Goal: Transaction & Acquisition: Book appointment/travel/reservation

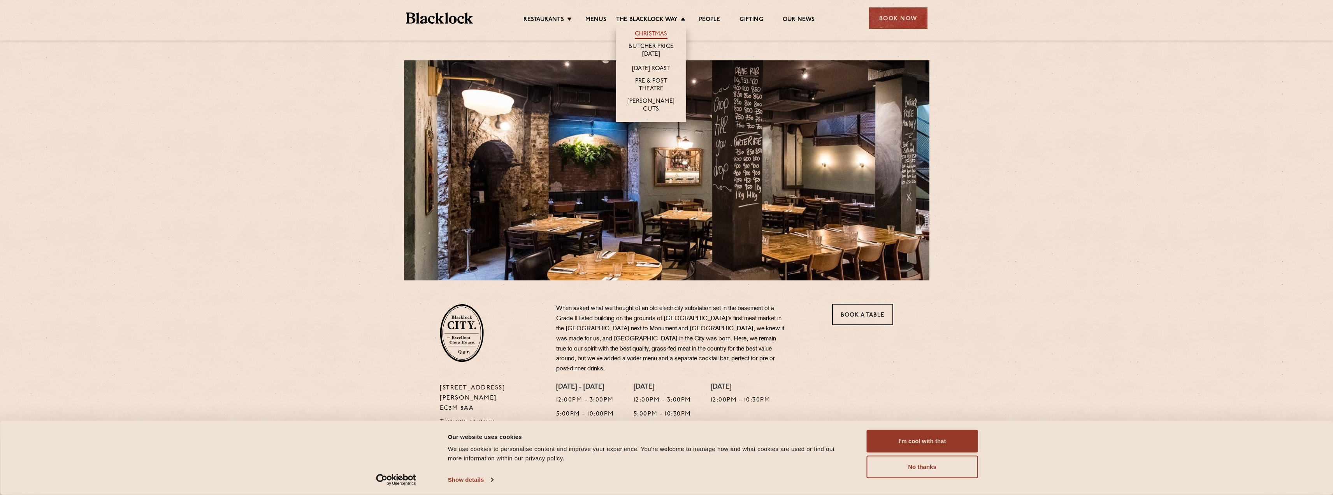
click at [655, 33] on link "Christmas" at bounding box center [651, 34] width 33 height 9
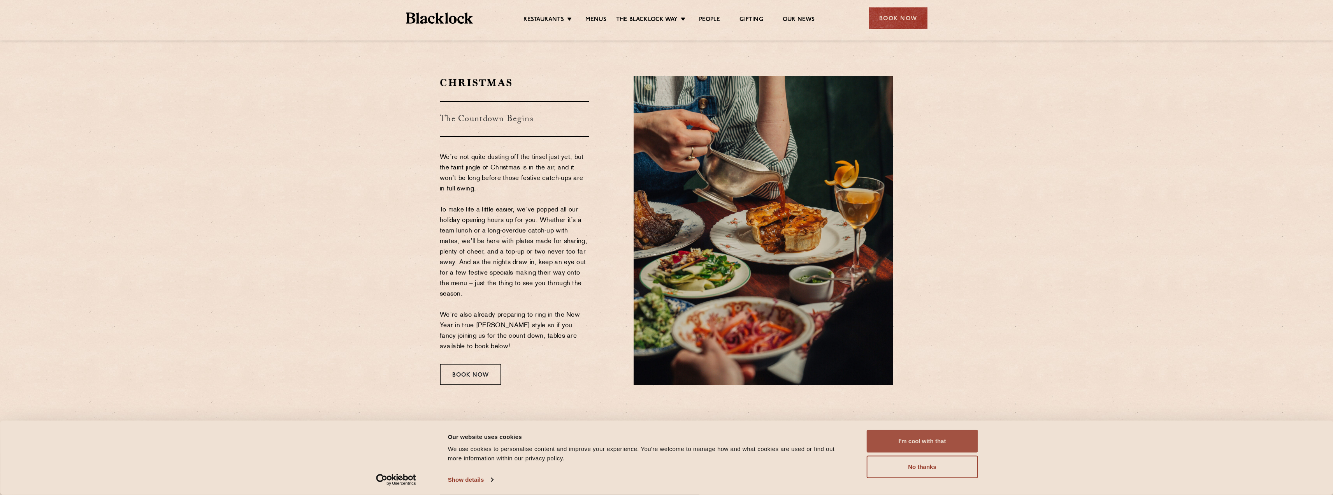
click at [921, 437] on button "I'm cool with that" at bounding box center [922, 441] width 111 height 23
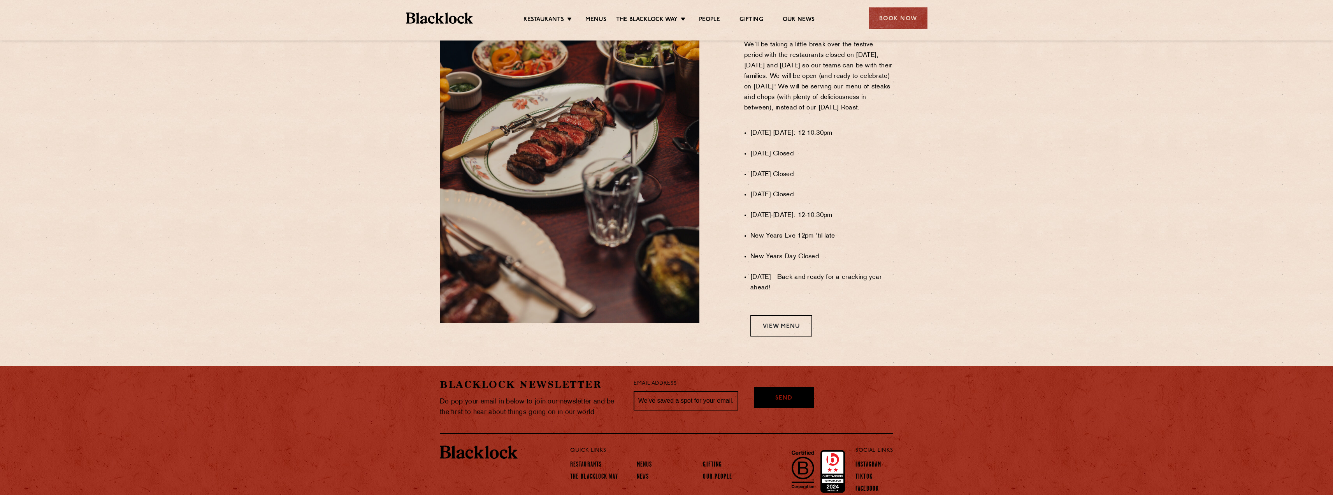
scroll to position [539, 0]
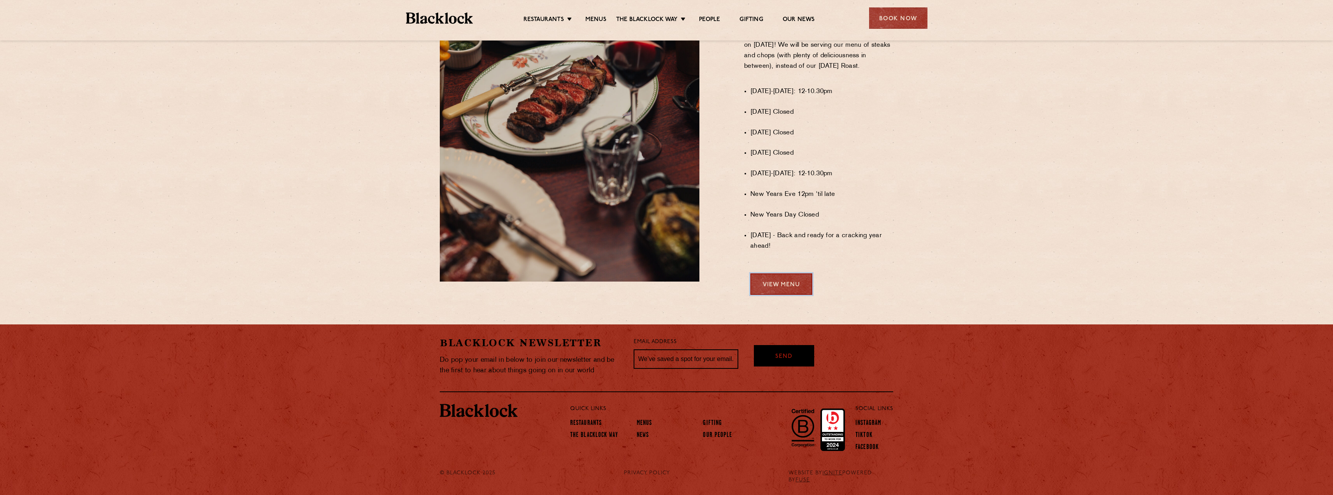
click at [795, 295] on link "View Menu" at bounding box center [781, 283] width 62 height 21
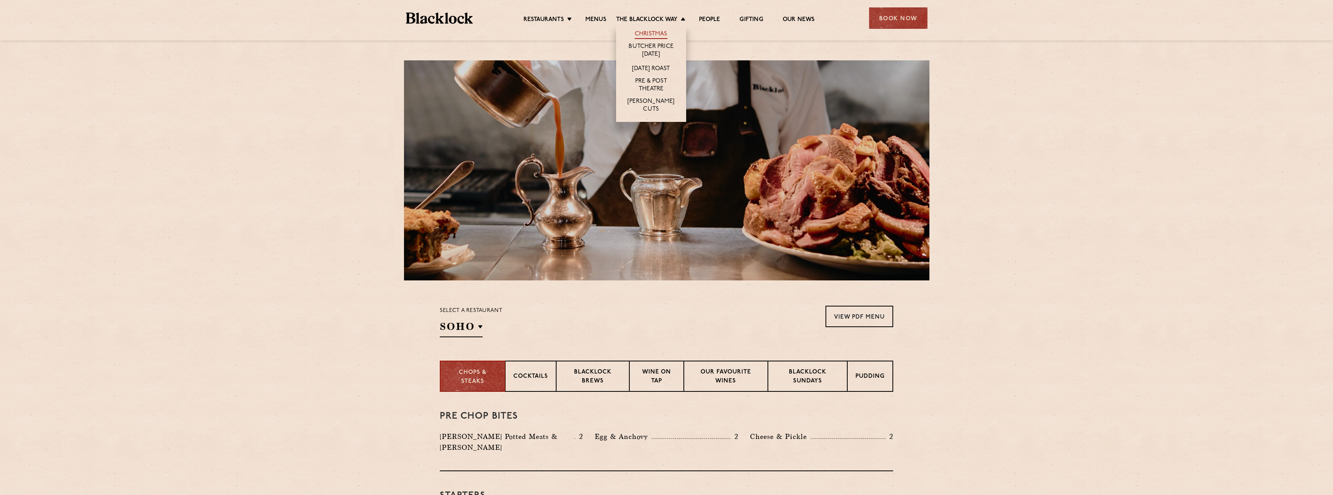
click at [652, 33] on link "Christmas" at bounding box center [651, 34] width 33 height 9
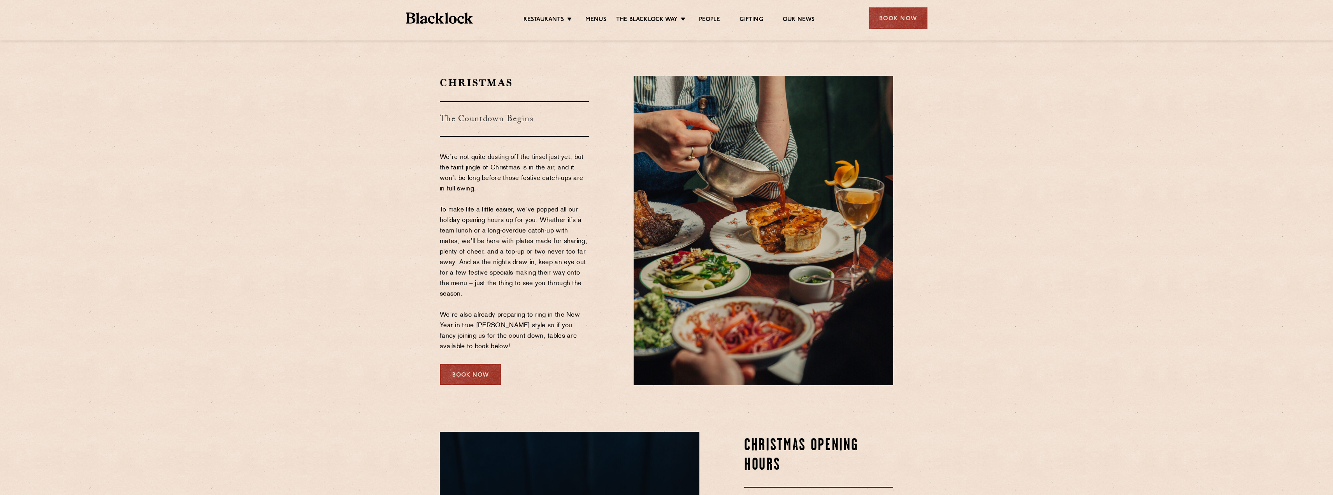
click at [475, 377] on div "Book Now" at bounding box center [470, 373] width 61 height 21
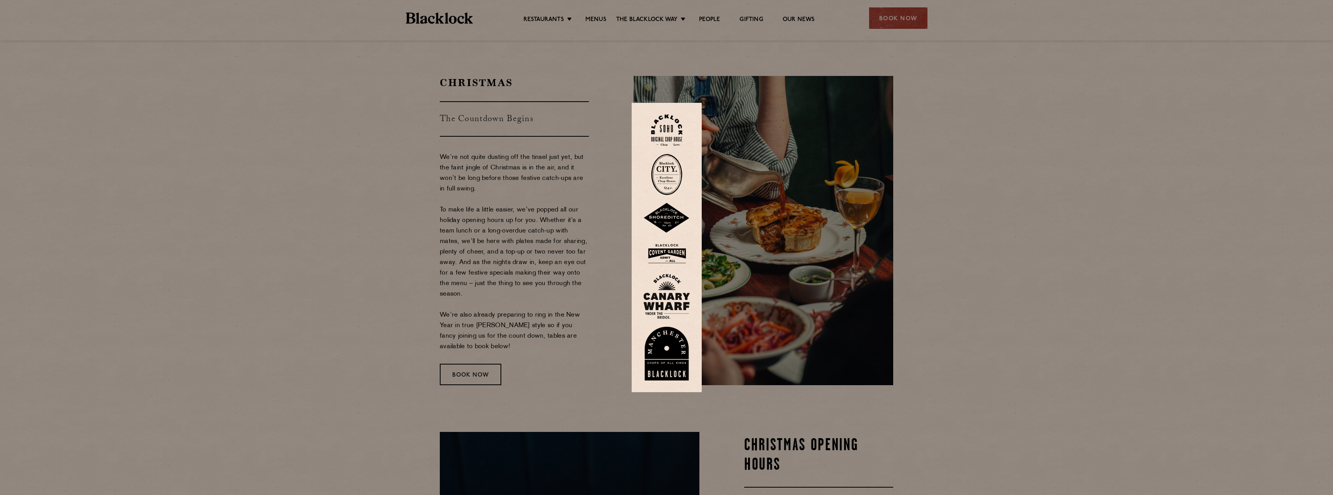
click at [671, 127] on img at bounding box center [666, 130] width 31 height 32
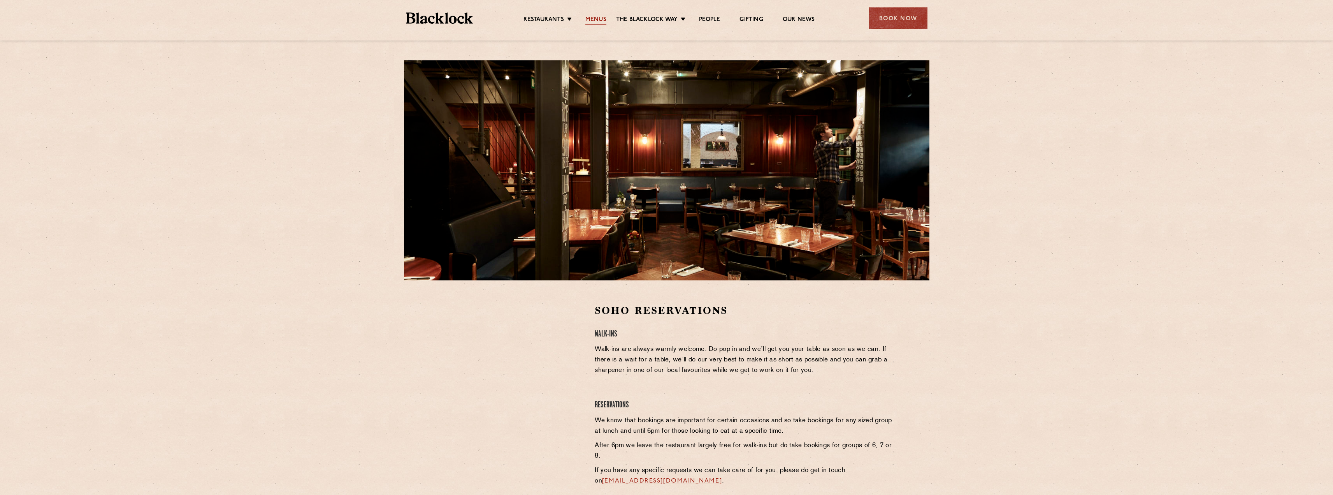
click at [598, 21] on link "Menus" at bounding box center [595, 20] width 21 height 9
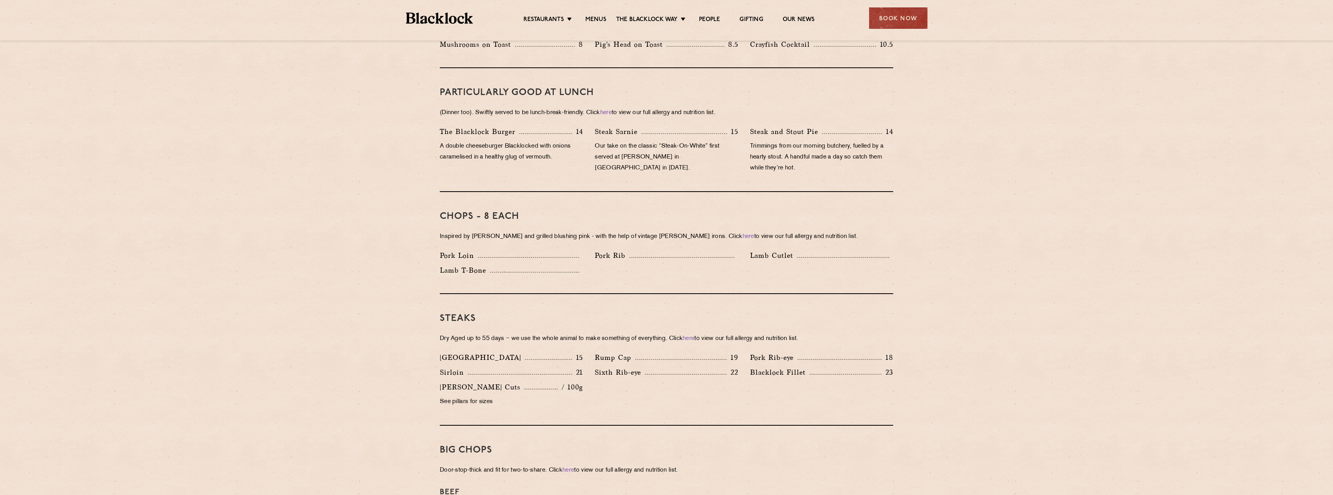
scroll to position [467, 0]
click at [753, 26] on div "Restaurants [GEOGRAPHIC_DATA] [GEOGRAPHIC_DATA] [GEOGRAPHIC_DATA] [GEOGRAPHIC_D…" at bounding box center [666, 17] width 545 height 35
click at [751, 20] on link "Gifting" at bounding box center [750, 20] width 23 height 9
